Goal: Information Seeking & Learning: Learn about a topic

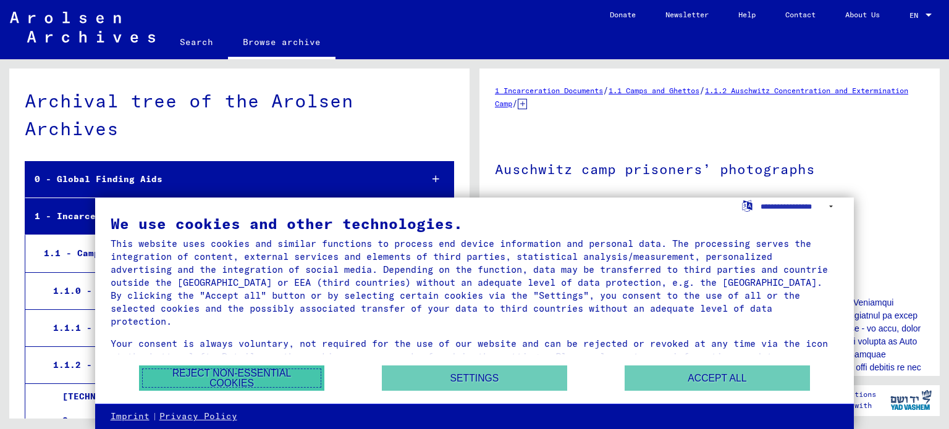
click at [305, 374] on button "Reject non-essential cookies" at bounding box center [231, 378] width 185 height 25
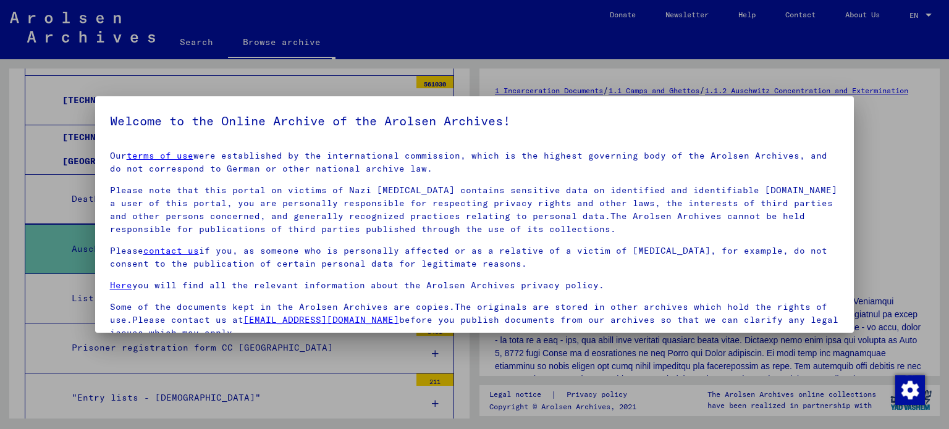
scroll to position [104, 0]
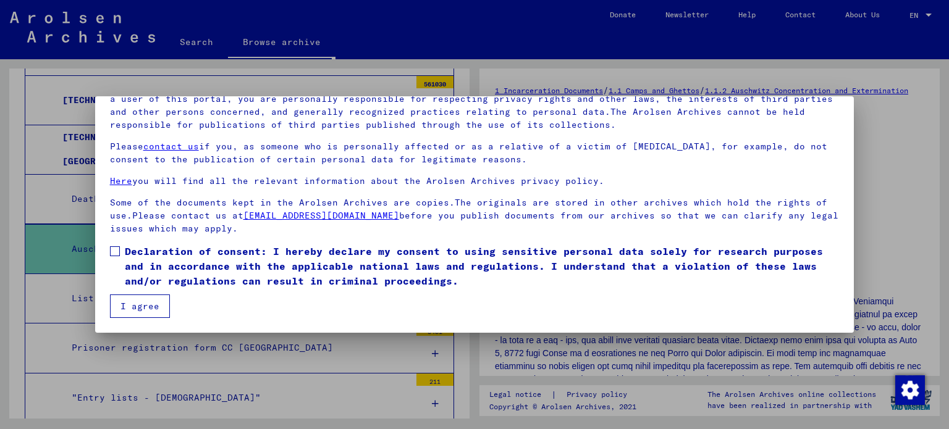
click at [144, 319] on mat-dialog-container "Welcome to the Online Archive of the Arolsen Archives! Our terms of use were es…" at bounding box center [474, 214] width 759 height 236
click at [137, 308] on button "I agree" at bounding box center [140, 306] width 60 height 23
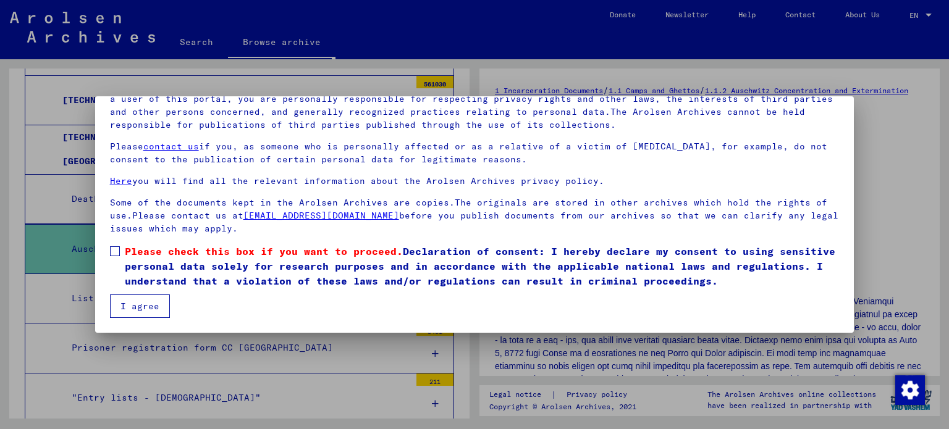
click at [116, 246] on span at bounding box center [115, 251] width 10 height 10
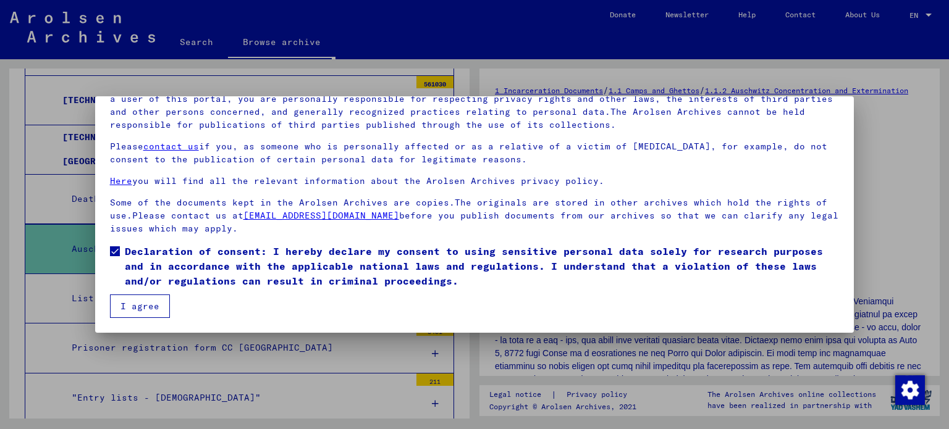
click at [138, 314] on button "I agree" at bounding box center [140, 306] width 60 height 23
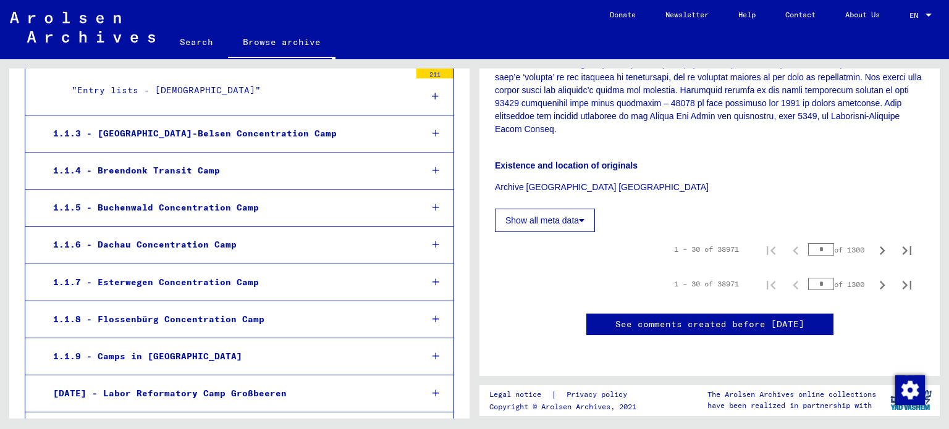
scroll to position [381, 0]
click at [903, 242] on icon "Last page" at bounding box center [906, 250] width 17 height 17
type input "****"
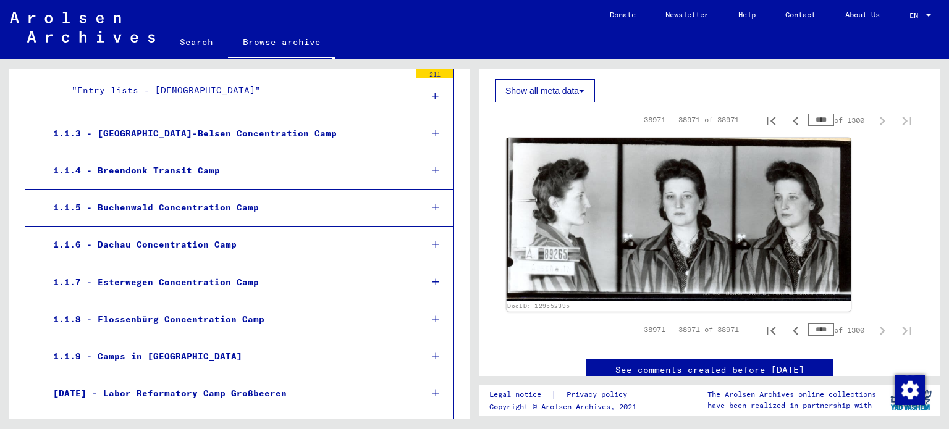
scroll to position [429, 0]
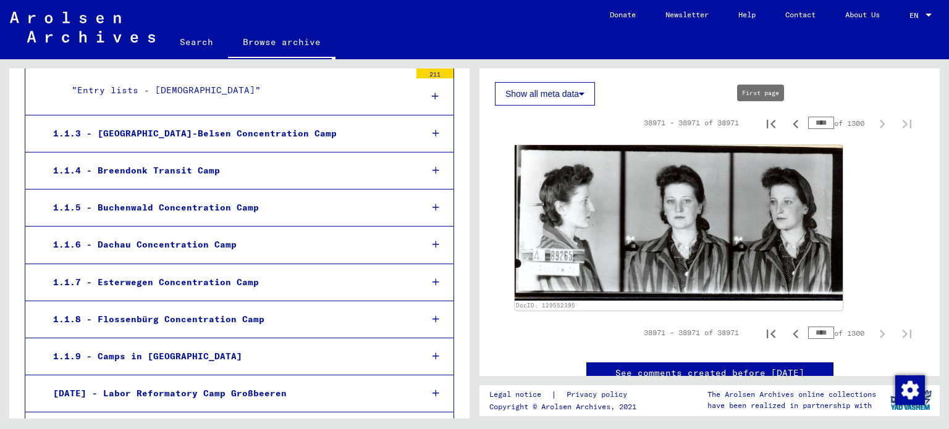
click at [762, 120] on icon "First page" at bounding box center [770, 124] width 17 height 17
type input "*"
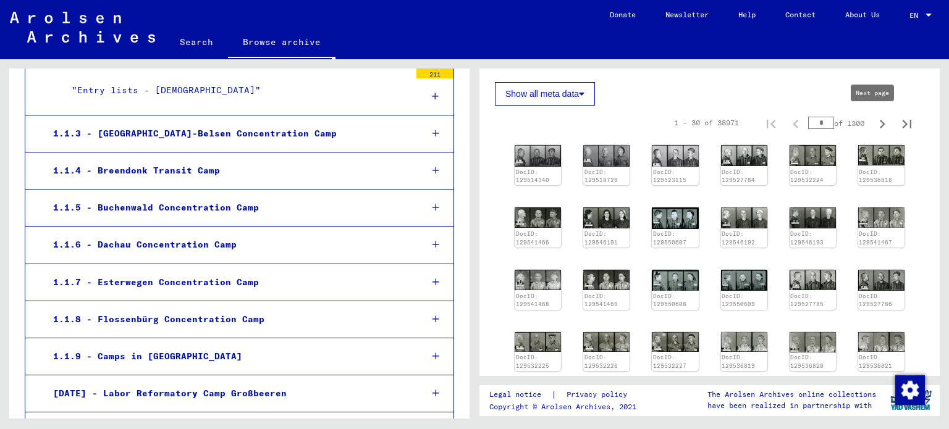
click at [873, 125] on icon "Next page" at bounding box center [881, 124] width 17 height 17
type input "*"
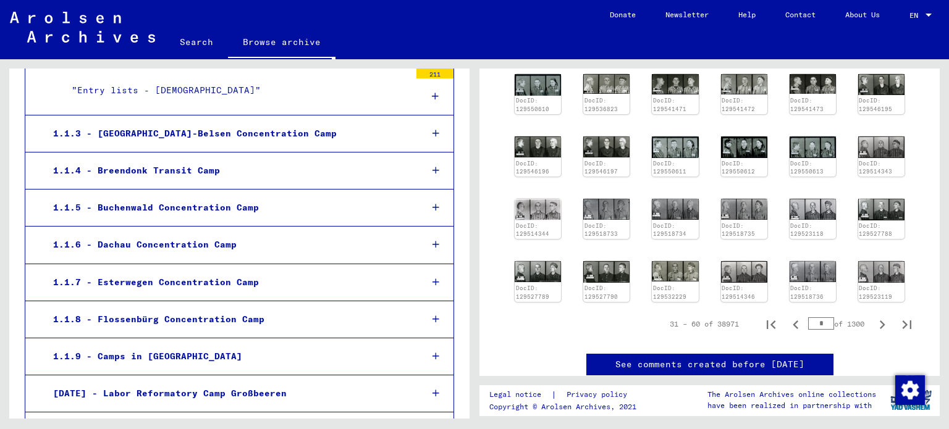
scroll to position [587, 0]
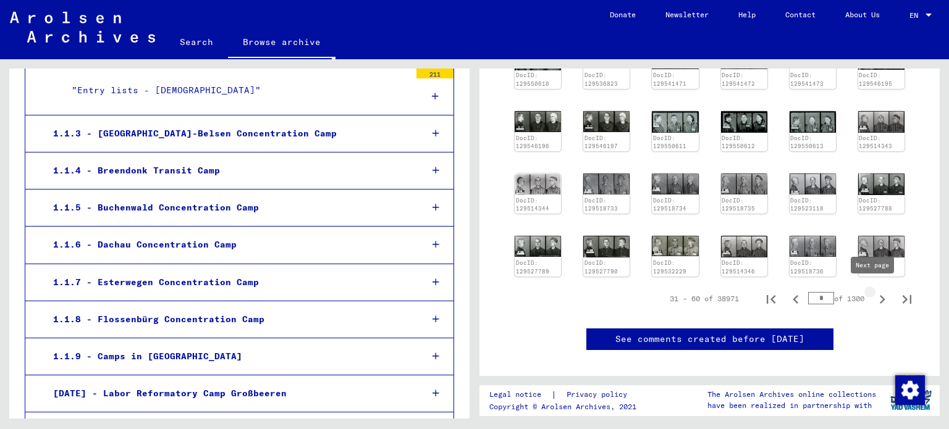
click at [873, 292] on icon "Next page" at bounding box center [881, 299] width 17 height 17
type input "*"
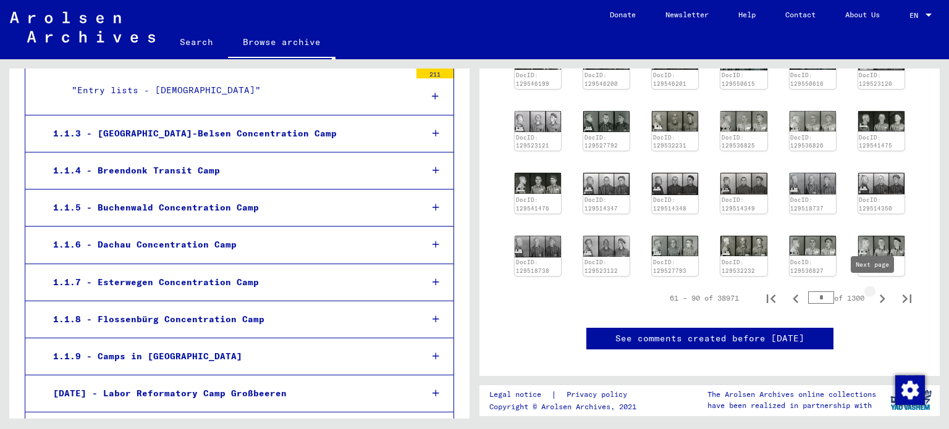
click at [873, 292] on icon "Next page" at bounding box center [881, 298] width 17 height 17
type input "*"
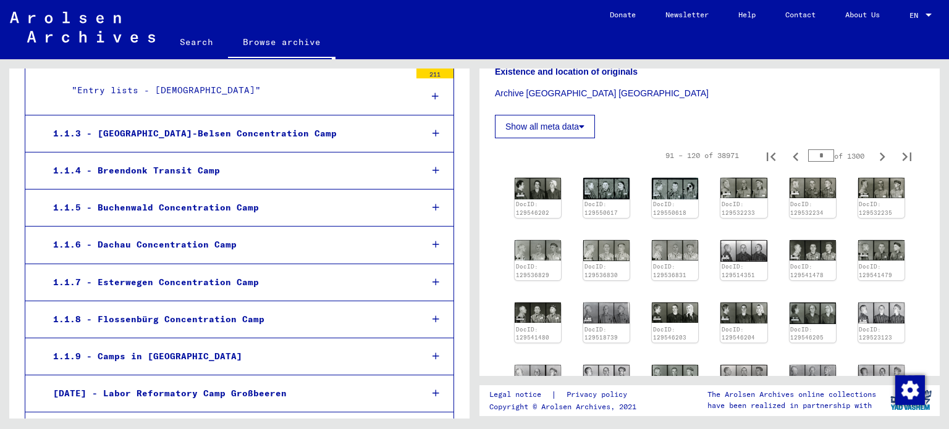
scroll to position [395, 0]
